Goal: Task Accomplishment & Management: Use online tool/utility

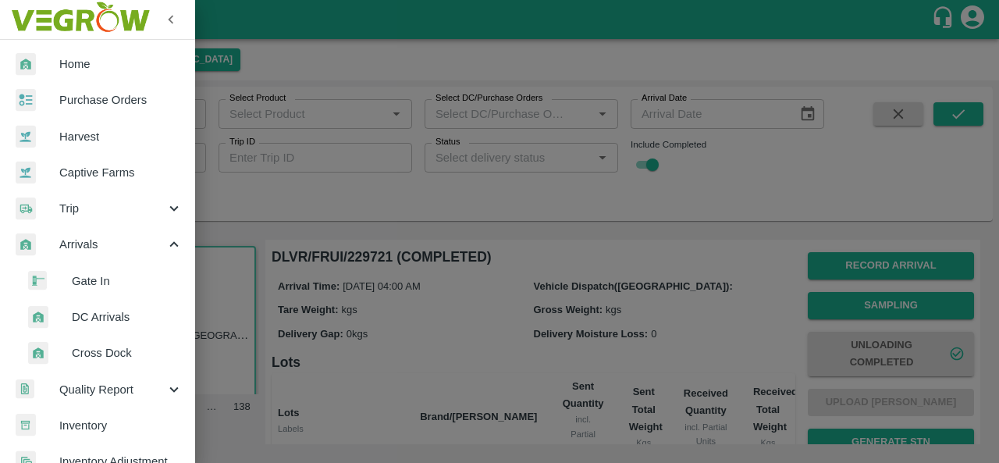
scroll to position [6, 0]
click at [108, 308] on span "DC Arrivals" at bounding box center [127, 316] width 111 height 17
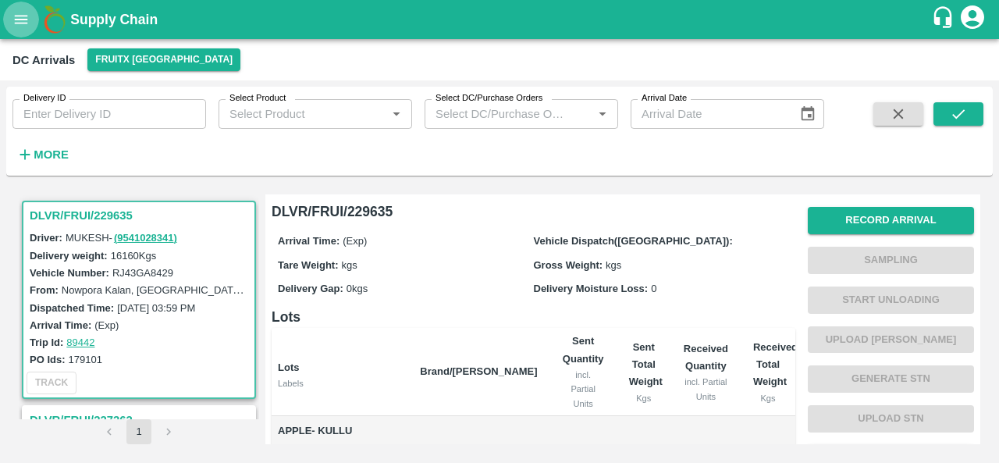
click at [23, 27] on icon "open drawer" at bounding box center [20, 19] width 17 height 17
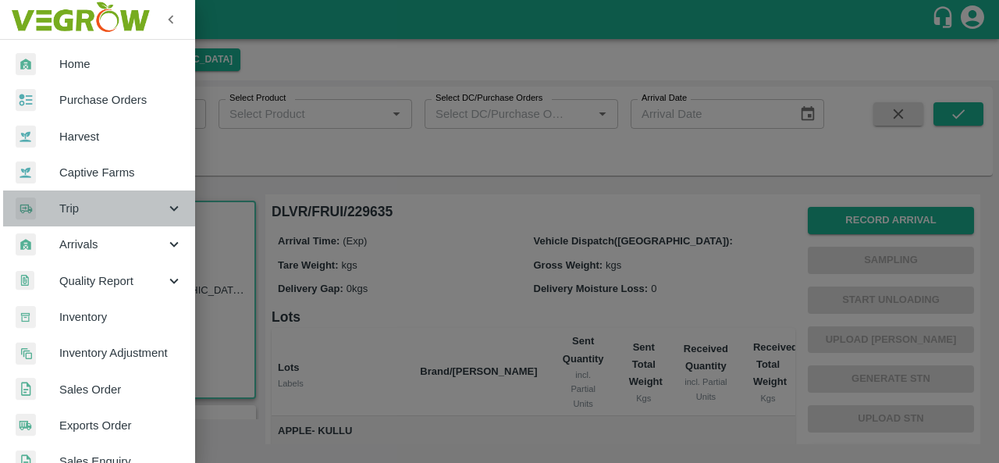
click at [106, 200] on span "Trip" at bounding box center [112, 208] width 106 height 17
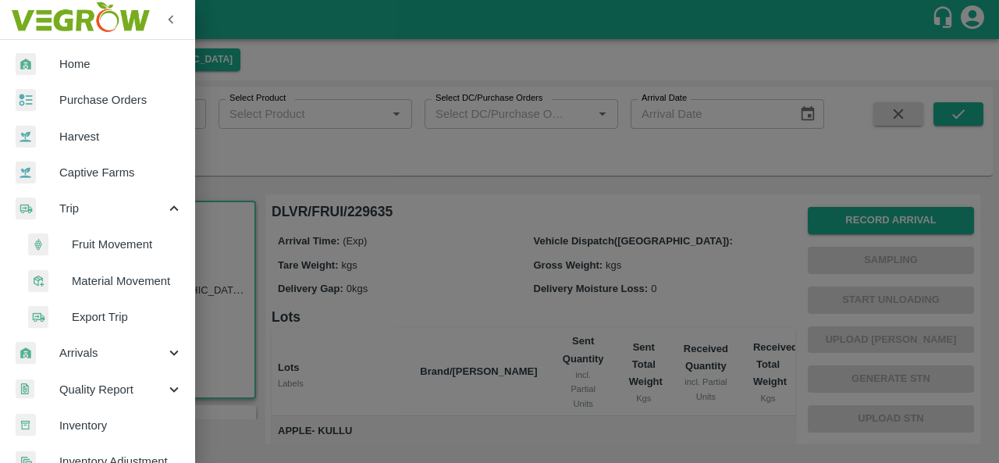
click at [136, 247] on span "Fruit Movement" at bounding box center [127, 244] width 111 height 17
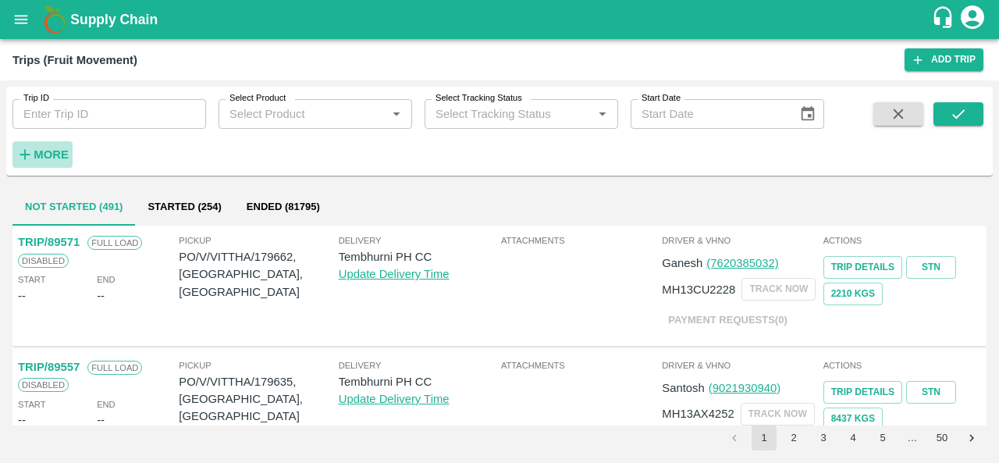
click at [45, 159] on strong "More" at bounding box center [51, 154] width 35 height 12
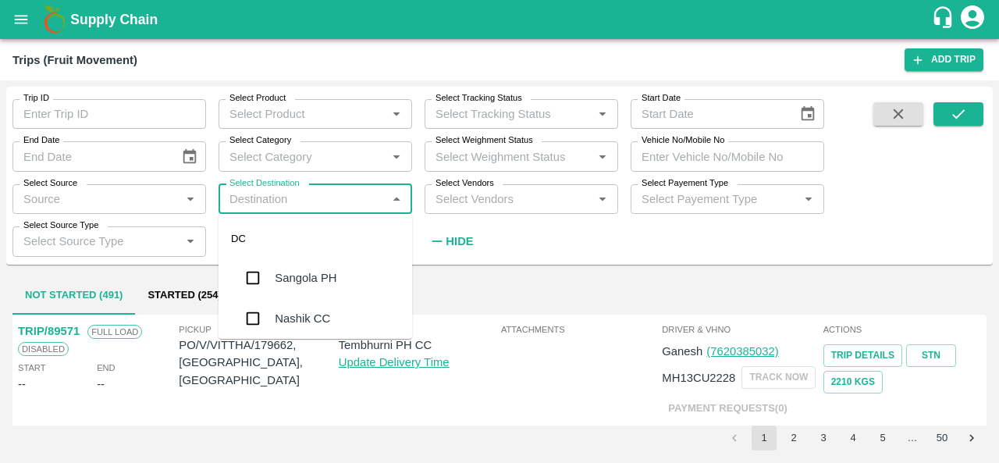
click at [345, 201] on input "Select Destination" at bounding box center [302, 199] width 158 height 20
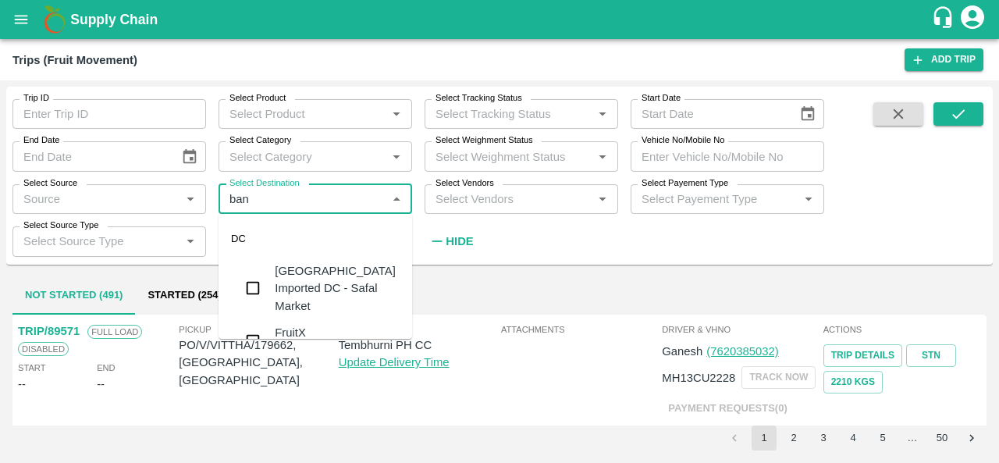
type input "bang"
click at [253, 326] on input "checkbox" at bounding box center [252, 341] width 31 height 31
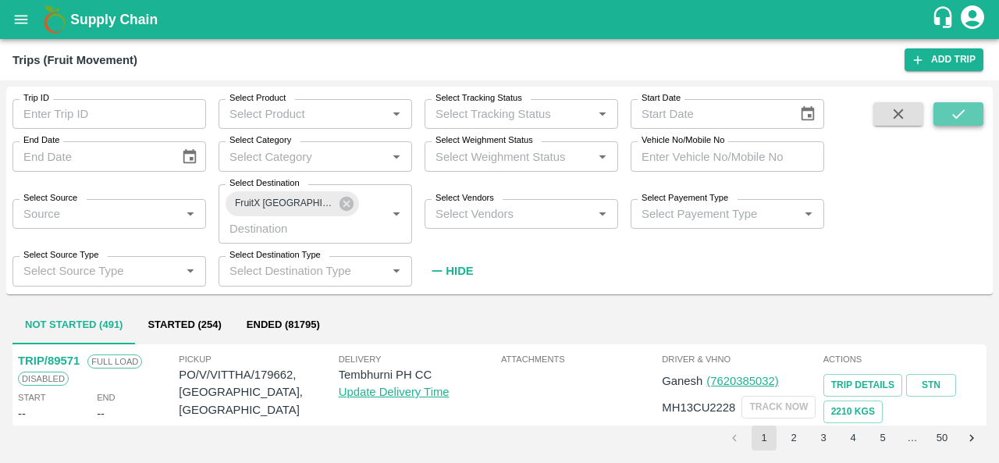
click at [952, 113] on icon "submit" at bounding box center [958, 113] width 17 height 17
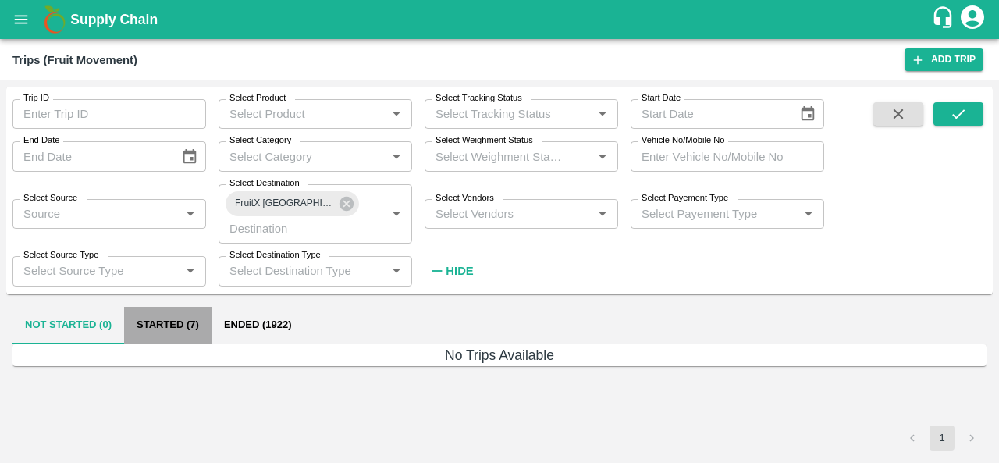
click at [172, 317] on button "Started (7)" at bounding box center [167, 325] width 87 height 37
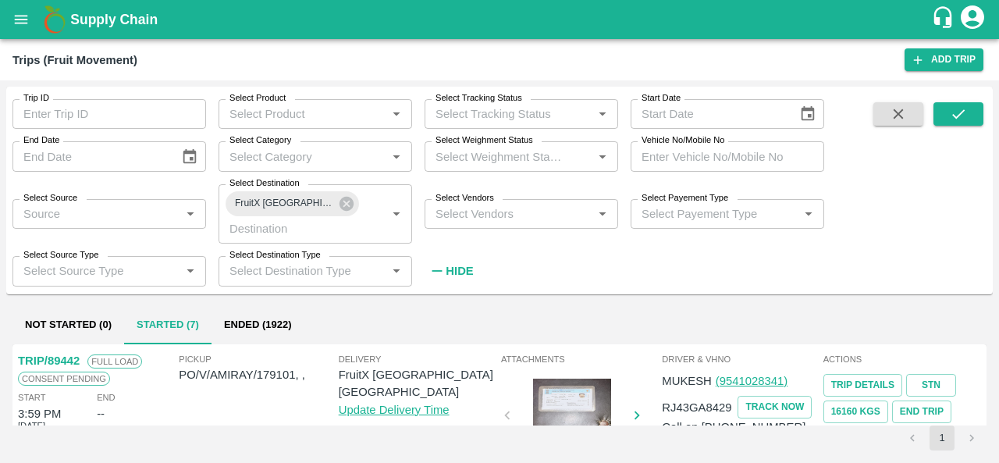
scroll to position [71, 0]
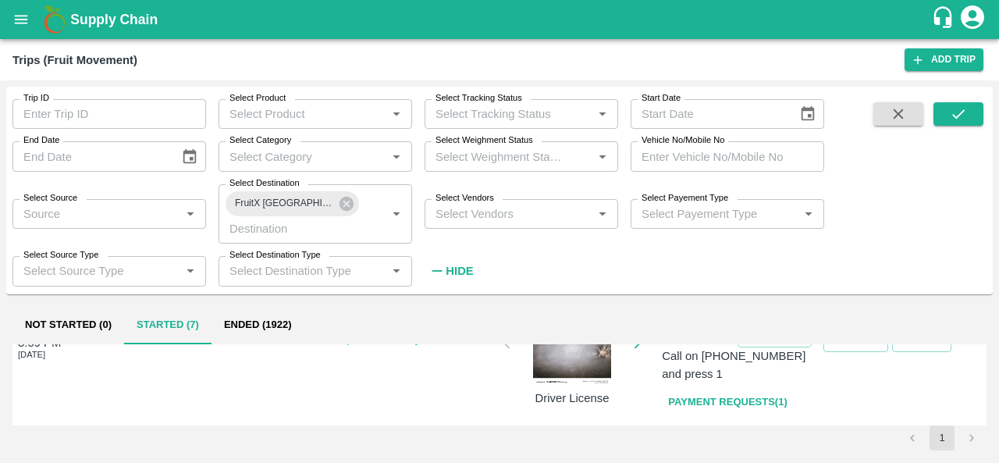
click at [890, 255] on span at bounding box center [898, 193] width 62 height 182
click at [902, 195] on span at bounding box center [898, 193] width 62 height 182
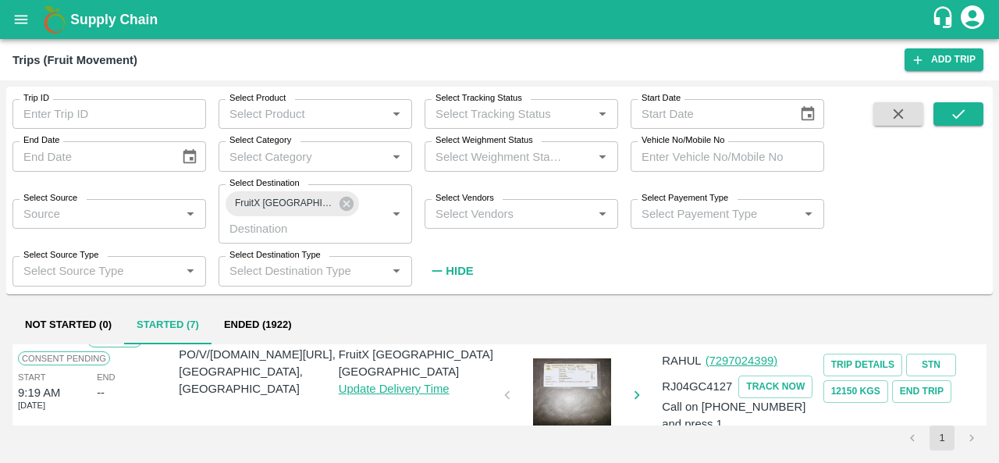
scroll to position [358, 0]
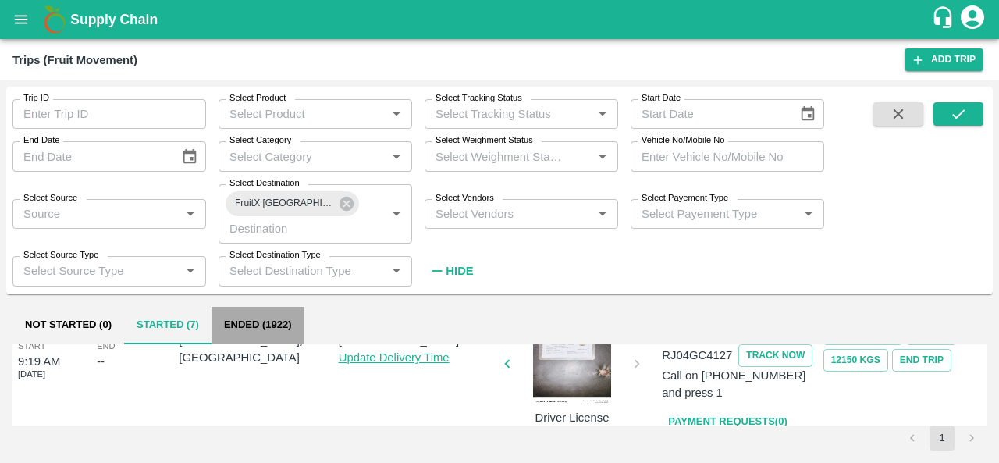
click at [265, 331] on button "Ended (1922)" at bounding box center [258, 325] width 93 height 37
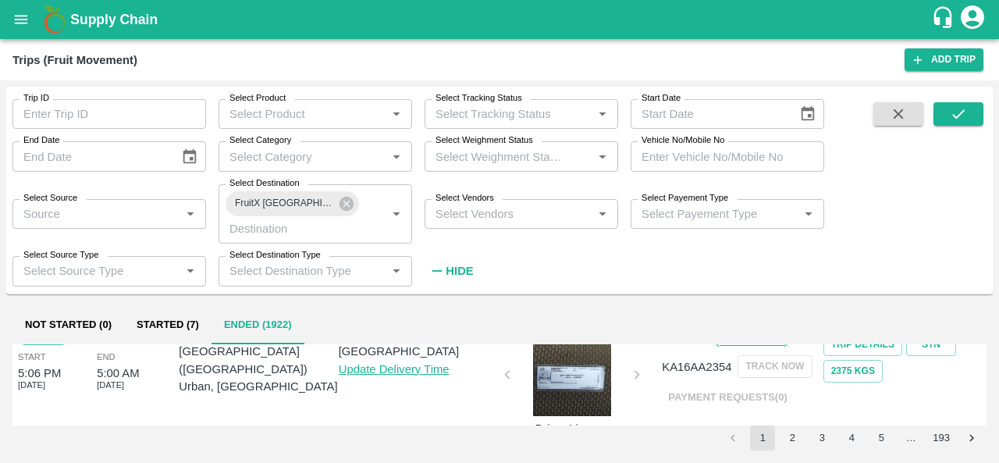
scroll to position [71, 0]
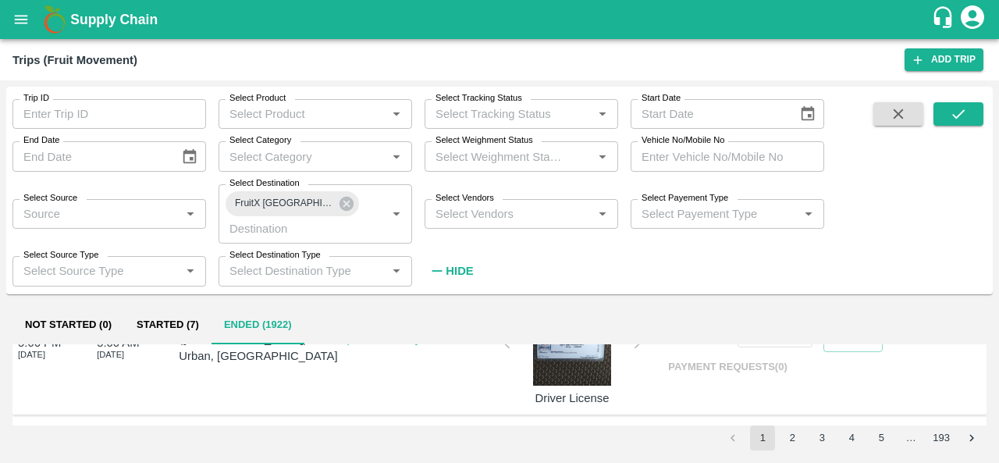
click at [986, 343] on div "Not Started (0) Started (7) Ended (1922)" at bounding box center [499, 325] width 974 height 37
click at [984, 343] on div "Not Started (0) Started (7) Ended (1922)" at bounding box center [499, 325] width 974 height 37
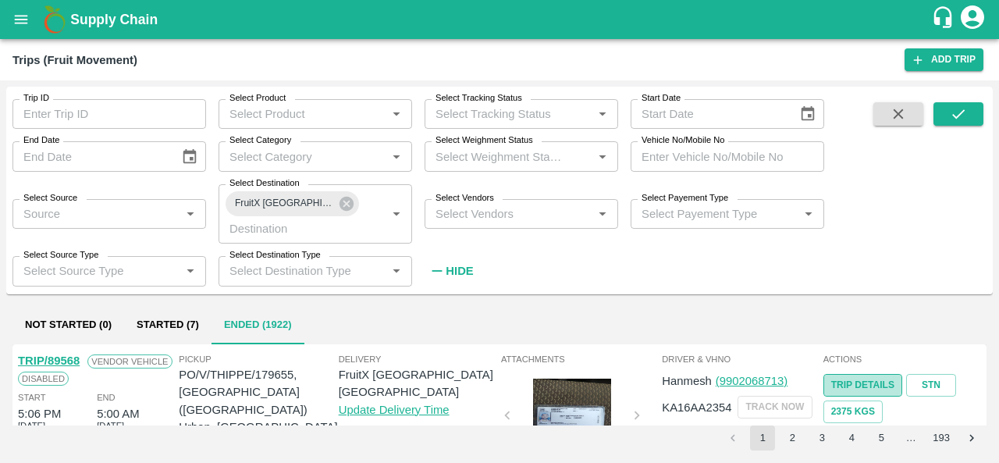
click at [855, 380] on link "Trip Details" at bounding box center [863, 385] width 79 height 23
